Goal: Find specific page/section: Find specific page/section

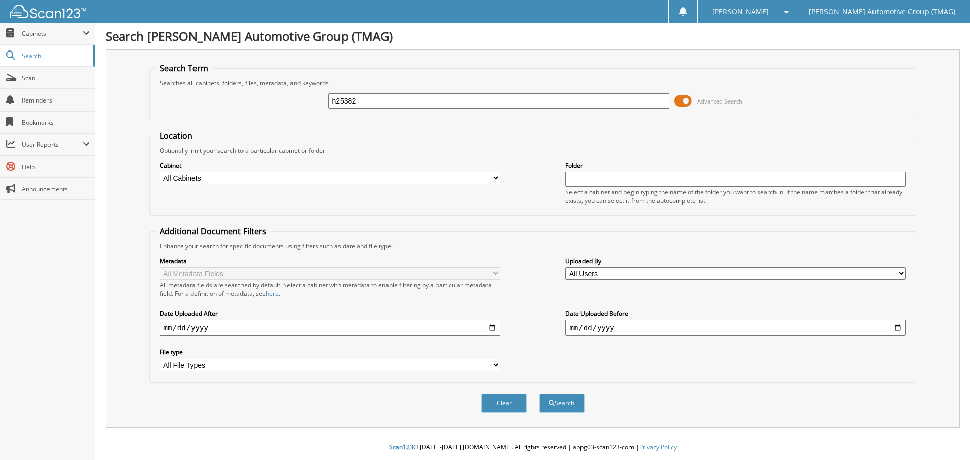
type input "h25382"
click at [539, 394] on button "Search" at bounding box center [561, 403] width 45 height 19
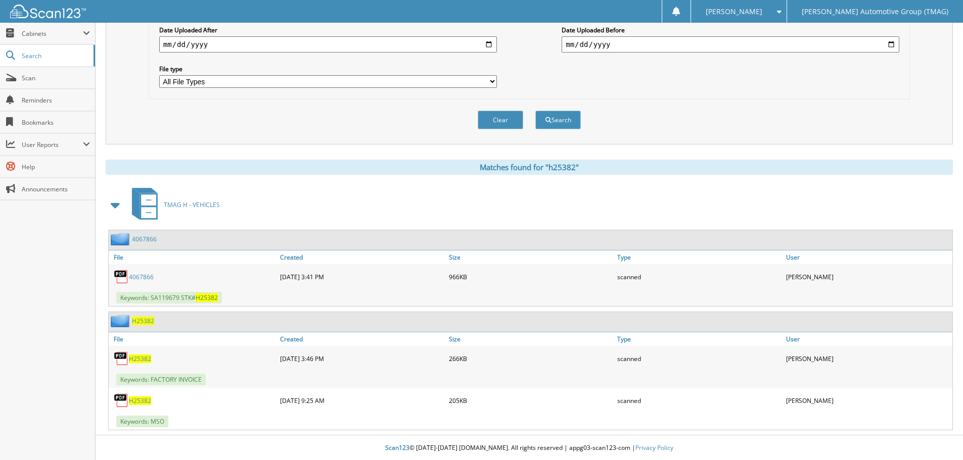
scroll to position [284, 0]
click at [135, 360] on span "H25382" at bounding box center [140, 358] width 22 height 9
click at [139, 321] on span "H25382" at bounding box center [143, 320] width 22 height 9
